Goal: Transaction & Acquisition: Purchase product/service

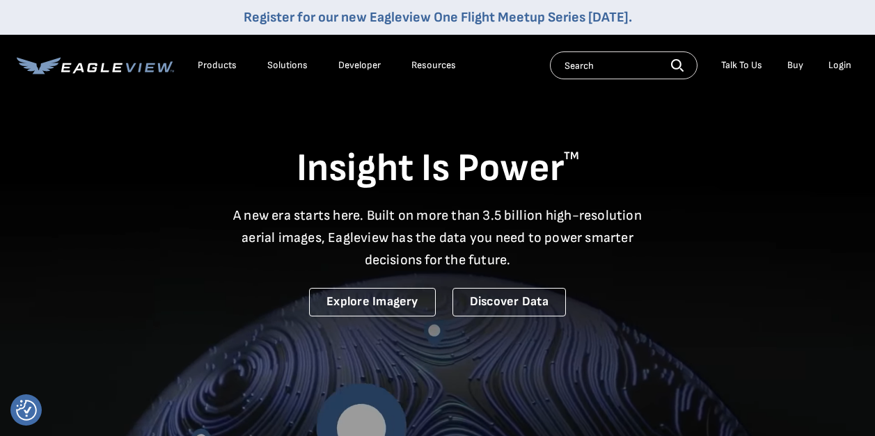
click at [844, 68] on div "Login" at bounding box center [839, 65] width 23 height 13
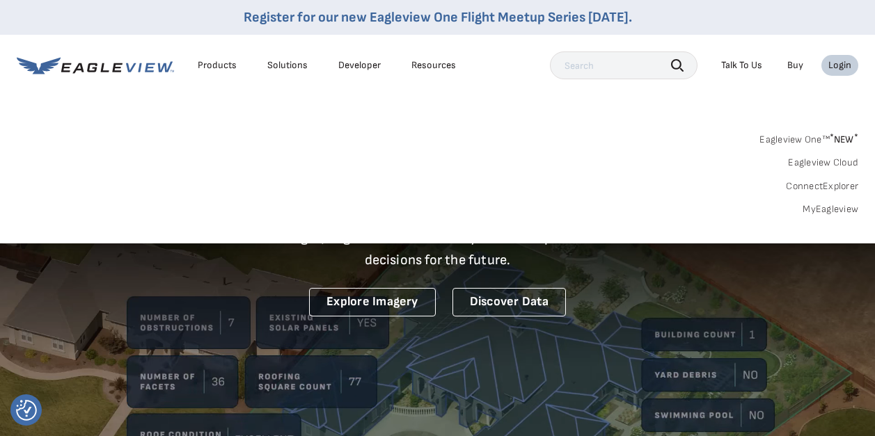
click at [835, 206] on link "MyEagleview" at bounding box center [830, 209] width 56 height 13
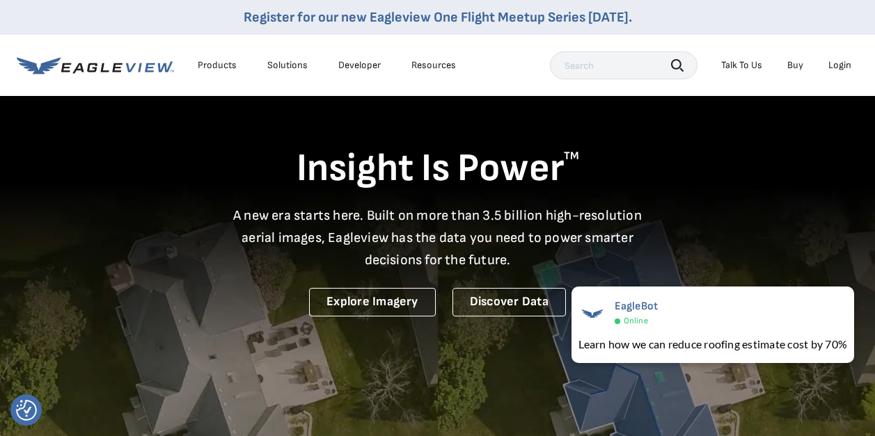
click at [832, 63] on div "Login" at bounding box center [839, 65] width 23 height 13
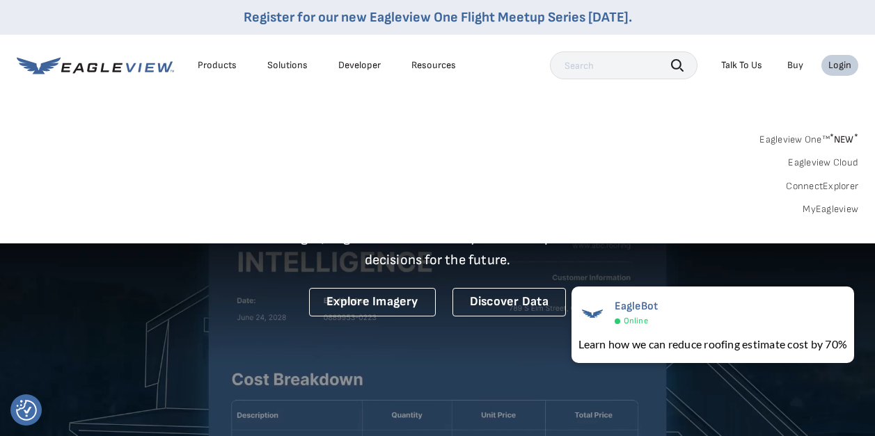
click at [813, 135] on link "Eagleview One™ * NEW *" at bounding box center [808, 137] width 99 height 16
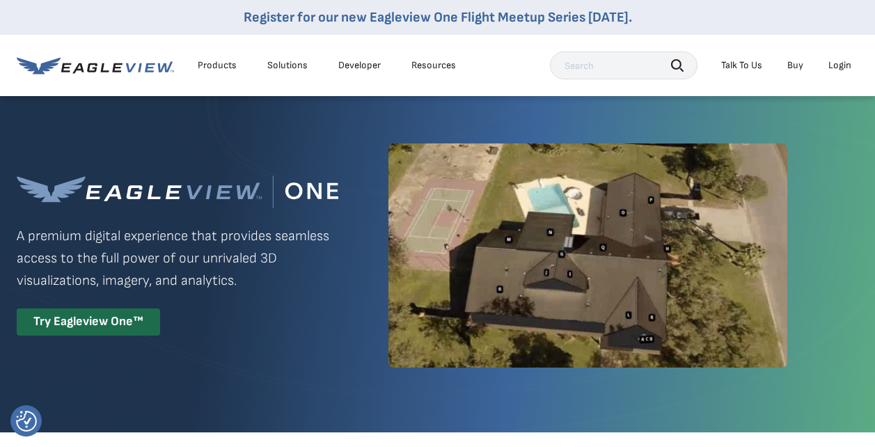
click at [844, 67] on div "Login" at bounding box center [839, 65] width 23 height 13
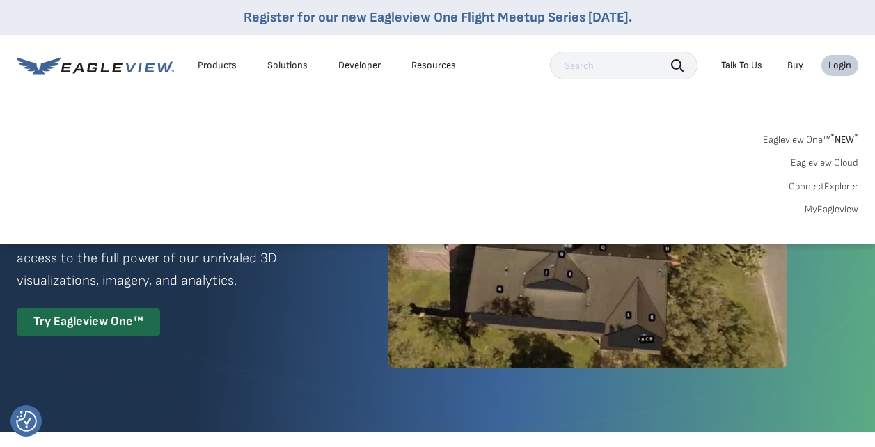
click at [846, 202] on div "Eagleview One™ * NEW * Eagleview Cloud ConnectExplorer MyEagleview" at bounding box center [437, 172] width 841 height 86
click at [847, 204] on link "MyEagleview" at bounding box center [832, 209] width 54 height 13
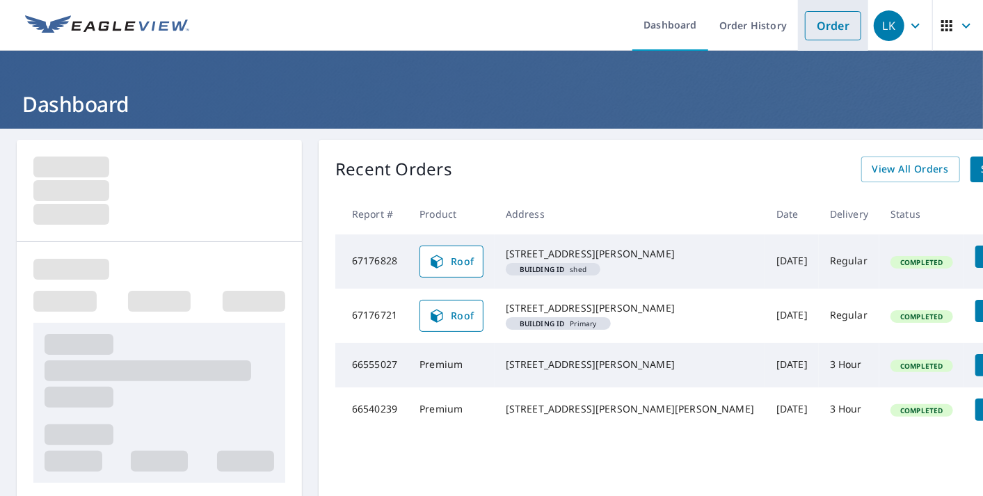
click at [827, 31] on link "Order" at bounding box center [833, 25] width 56 height 29
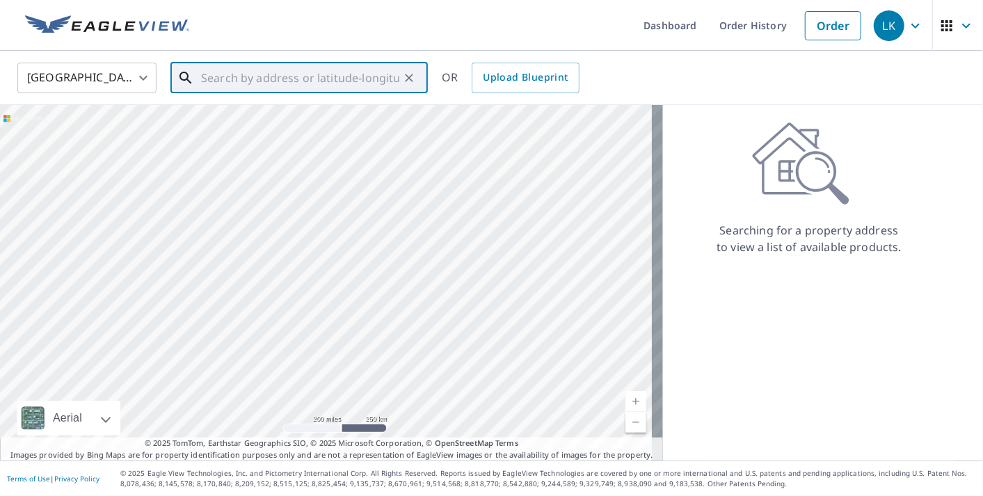
click at [245, 84] on input "text" at bounding box center [300, 77] width 198 height 39
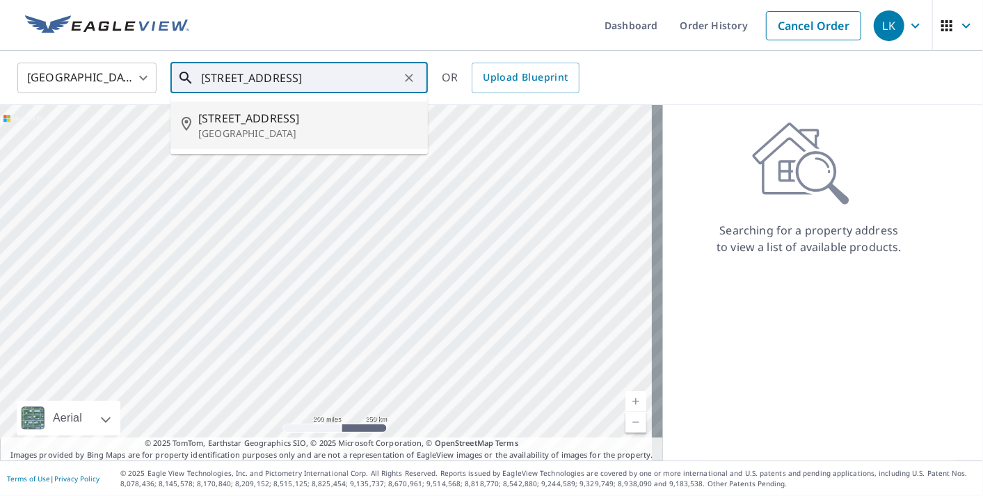
click at [253, 137] on p "Marysville, WA 98270" at bounding box center [307, 134] width 219 height 14
type input "7724 80th Ave NE Marysville, WA 98270"
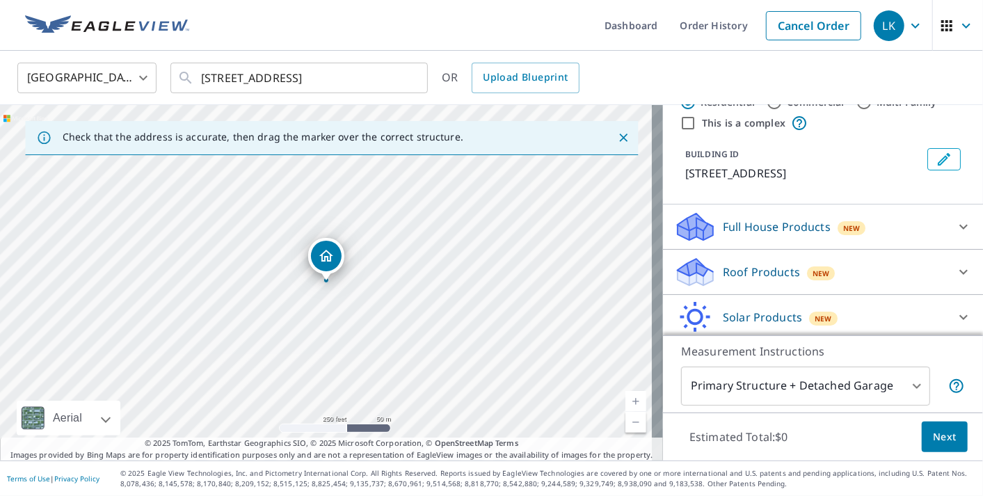
scroll to position [46, 0]
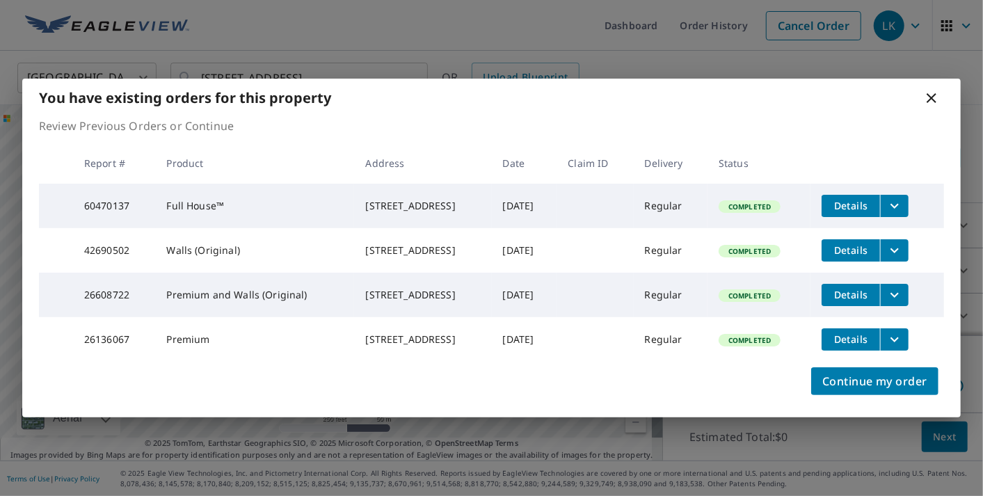
click at [929, 90] on icon at bounding box center [932, 98] width 17 height 17
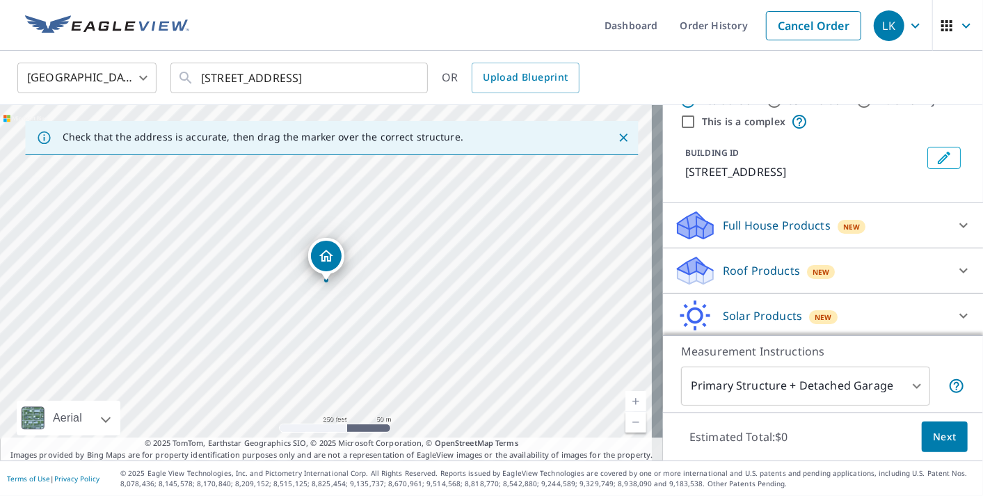
click at [960, 269] on icon at bounding box center [964, 271] width 8 height 5
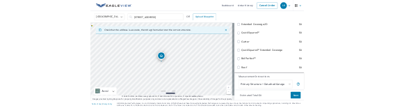
scroll to position [325, 0]
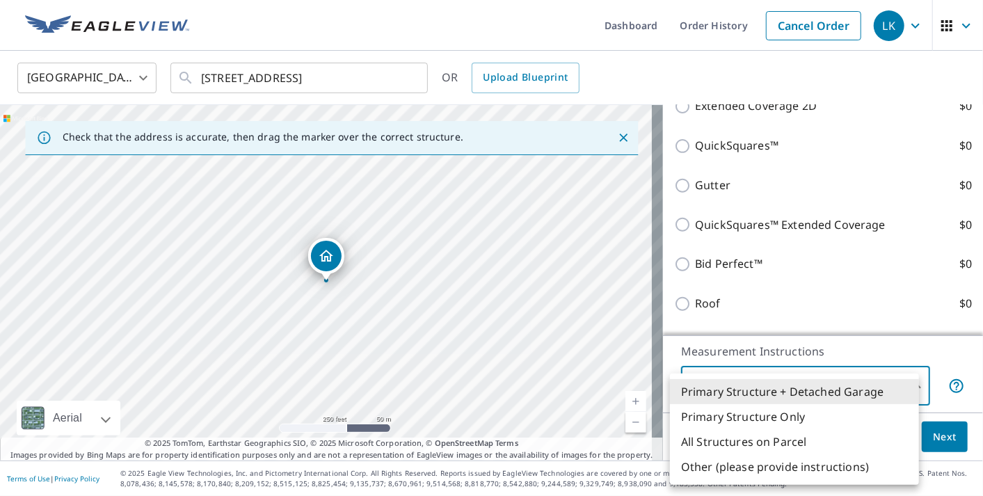
click at [805, 385] on body "LK LK Dashboard Order History Cancel Order LK United States US ​ 7724 80th Ave …" at bounding box center [491, 248] width 983 height 496
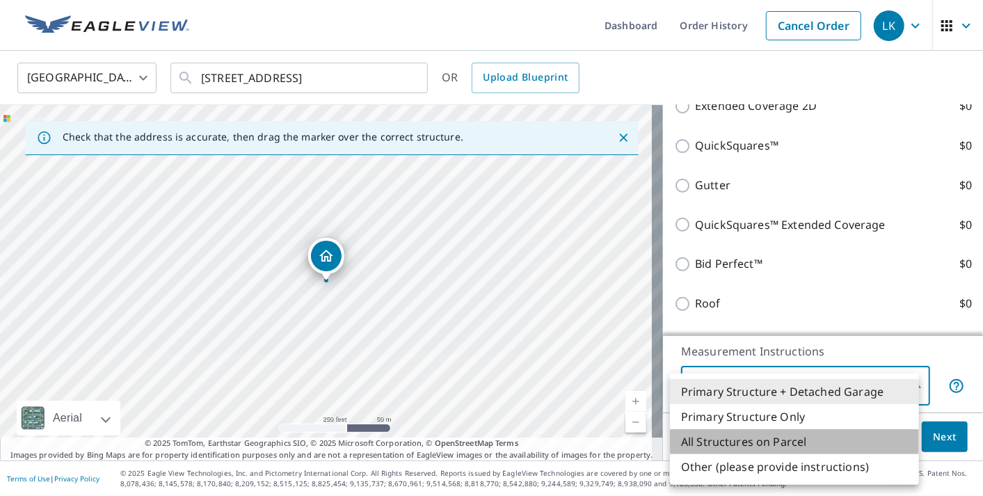
click at [751, 447] on li "All Structures on Parcel" at bounding box center [794, 441] width 249 height 25
type input "3"
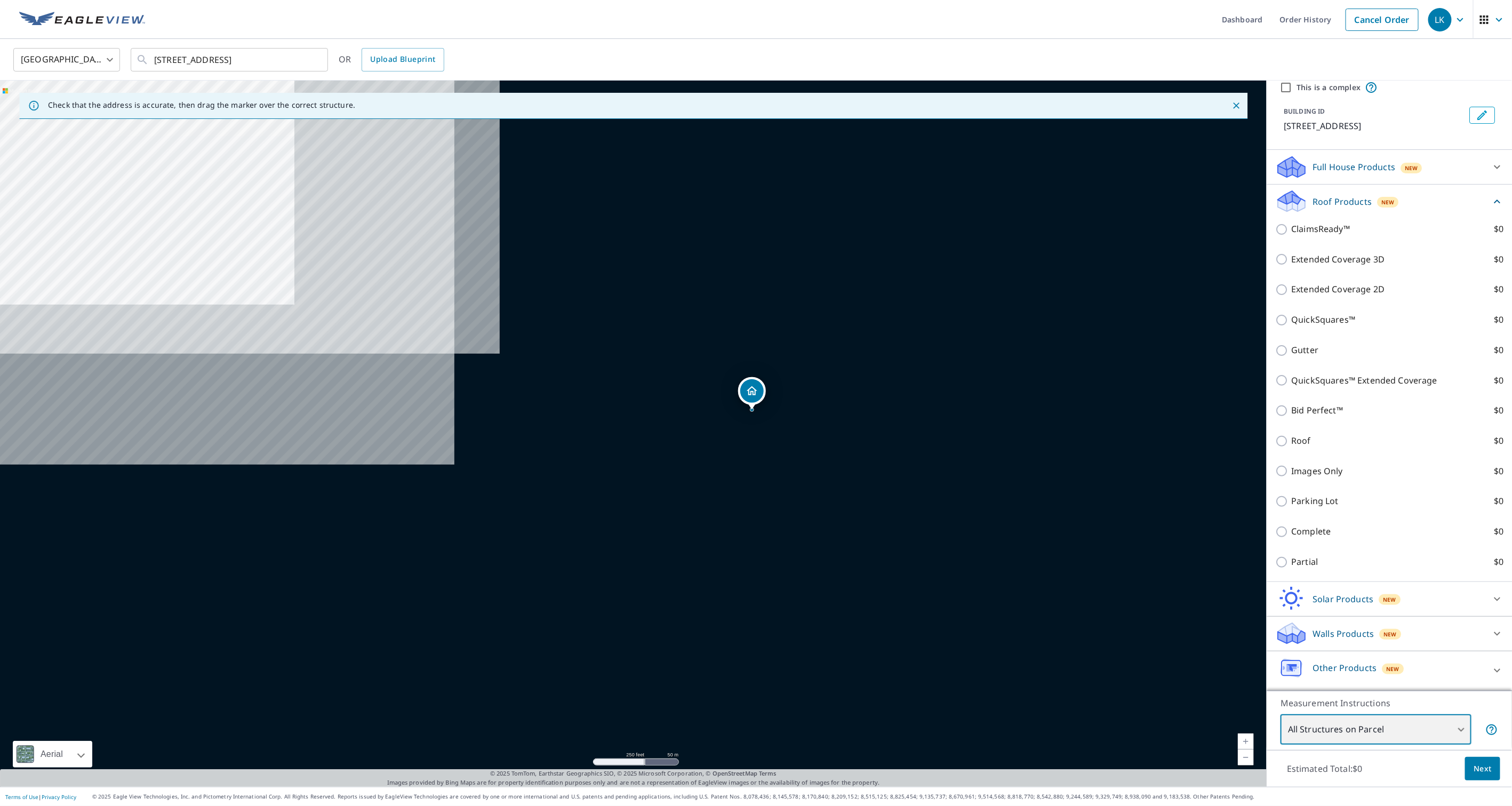
scroll to position [39, 0]
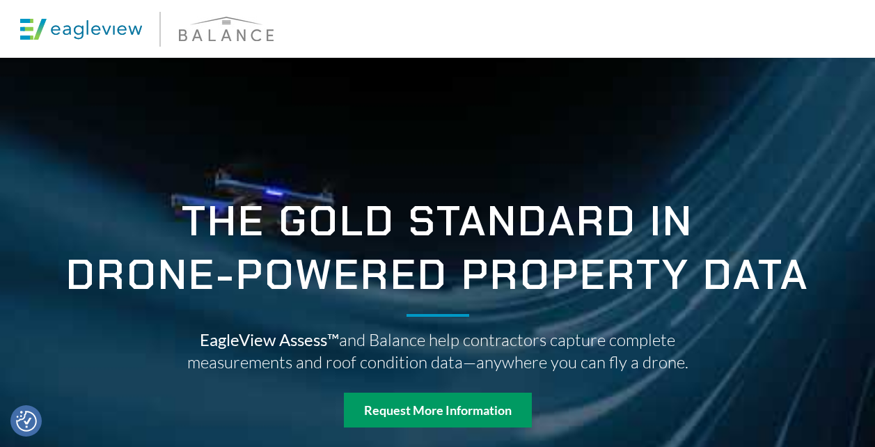
click at [138, 177] on div at bounding box center [437, 287] width 835 height 459
click at [413, 125] on div at bounding box center [437, 287] width 835 height 459
click at [464, 29] on div at bounding box center [437, 29] width 835 height 58
